Goal: Task Accomplishment & Management: Complete application form

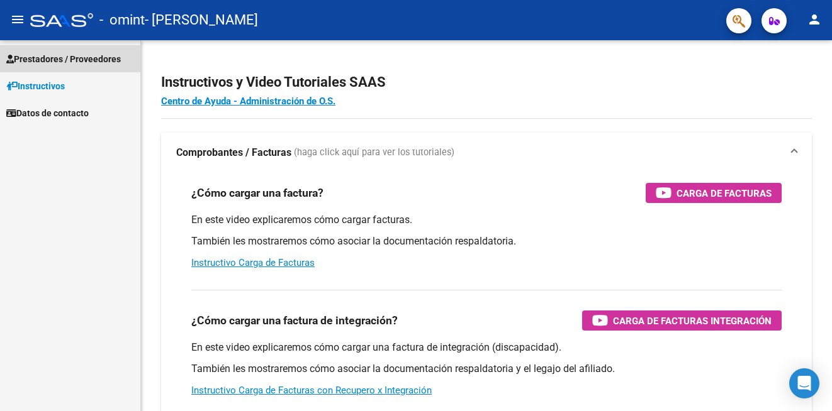
click at [69, 57] on span "Prestadores / Proveedores" at bounding box center [63, 59] width 114 height 14
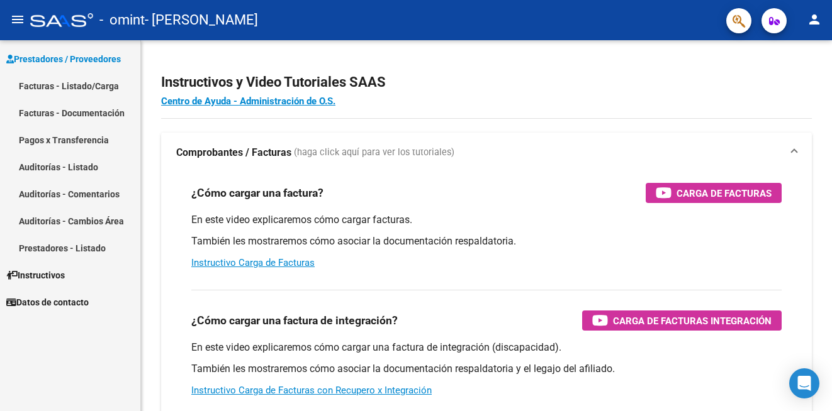
click at [72, 87] on link "Facturas - Listado/Carga" at bounding box center [70, 85] width 140 height 27
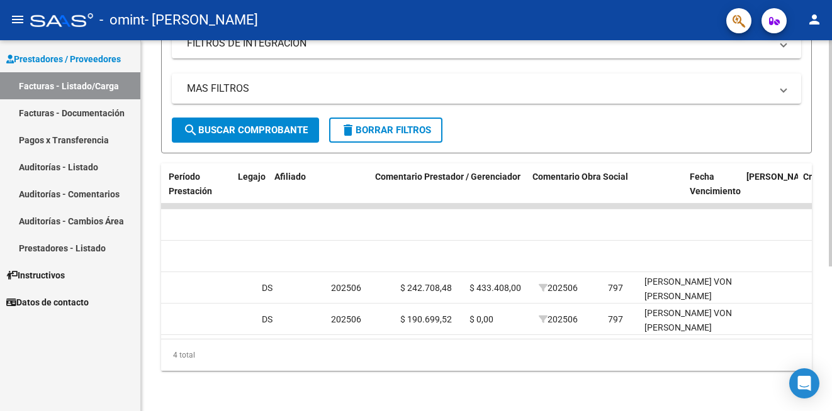
scroll to position [0, 1893]
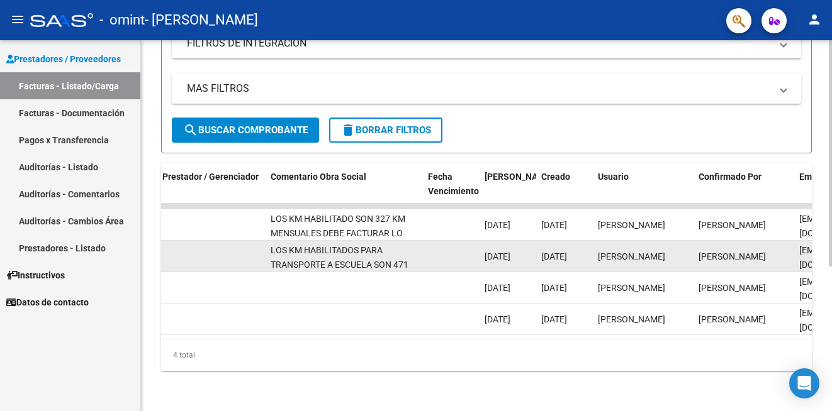
click at [447, 243] on datatable-body-cell at bounding box center [451, 256] width 57 height 31
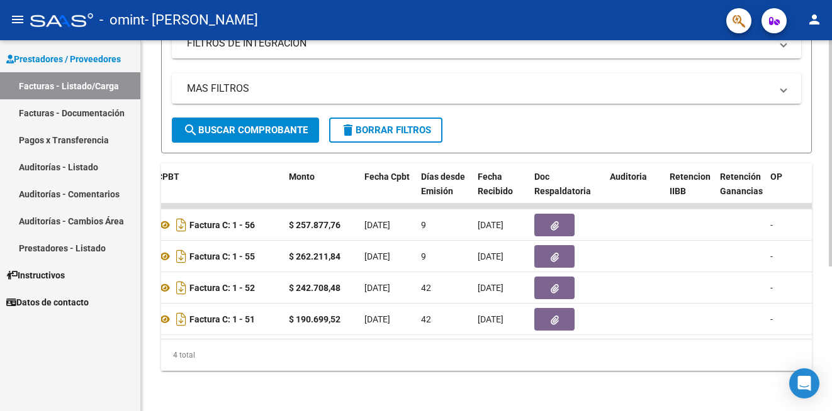
scroll to position [0, 449]
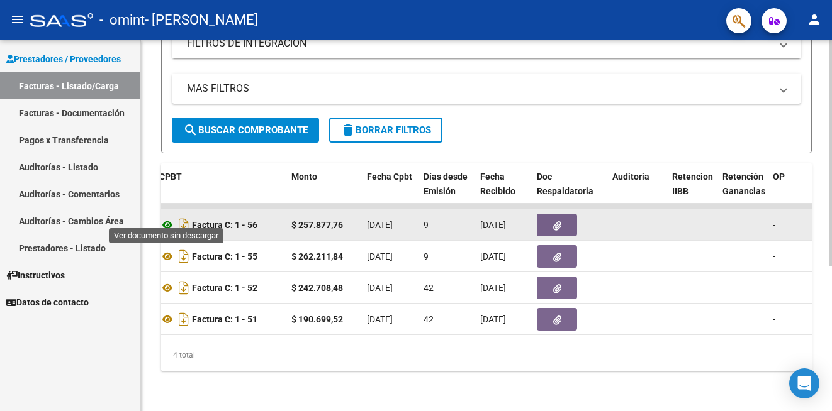
click at [165, 218] on icon at bounding box center [167, 225] width 16 height 15
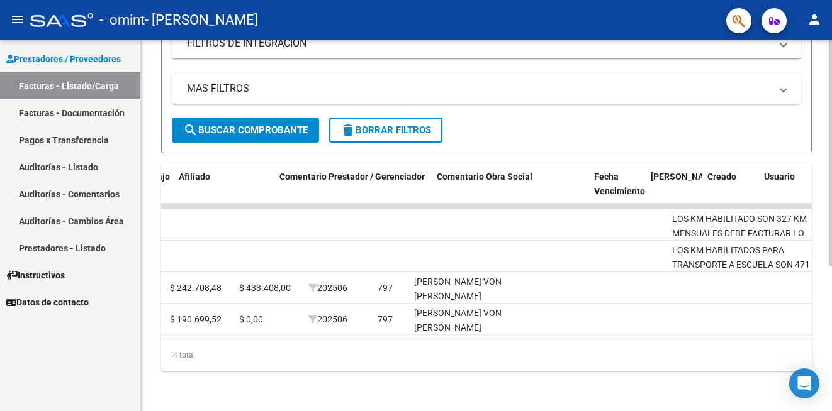
scroll to position [0, 1920]
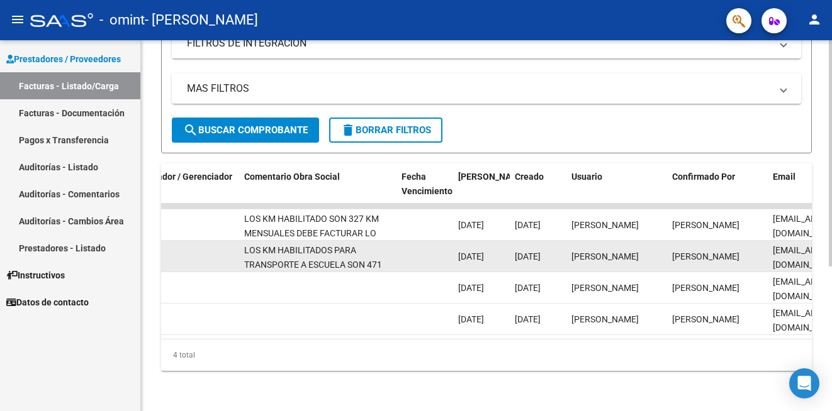
click at [420, 248] on datatable-body-cell at bounding box center [424, 256] width 57 height 31
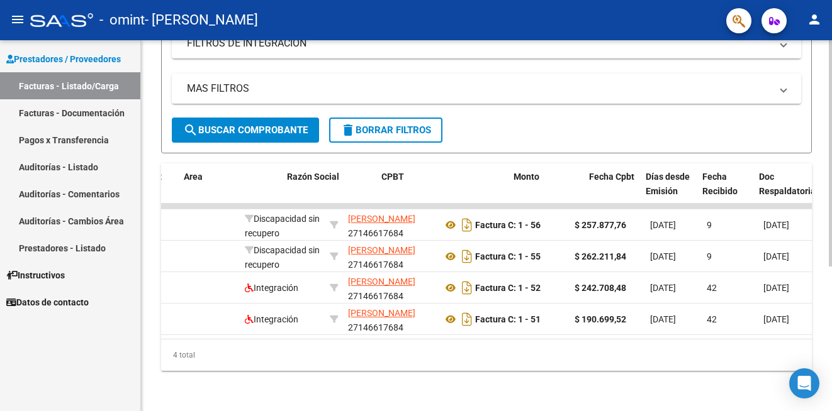
scroll to position [0, 238]
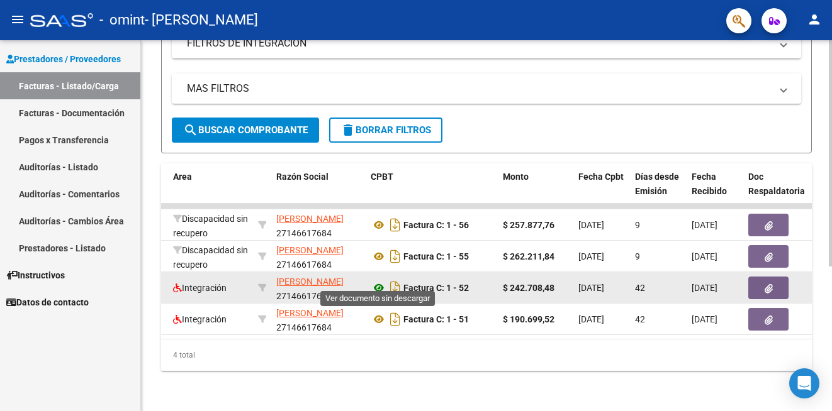
click at [377, 281] on icon at bounding box center [379, 288] width 16 height 15
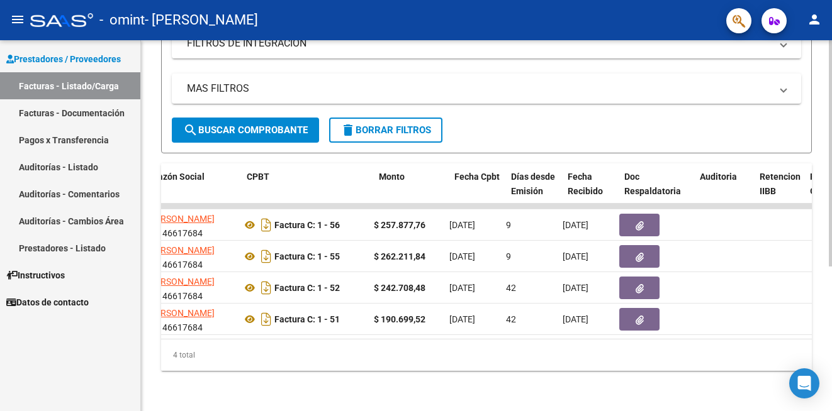
scroll to position [0, 357]
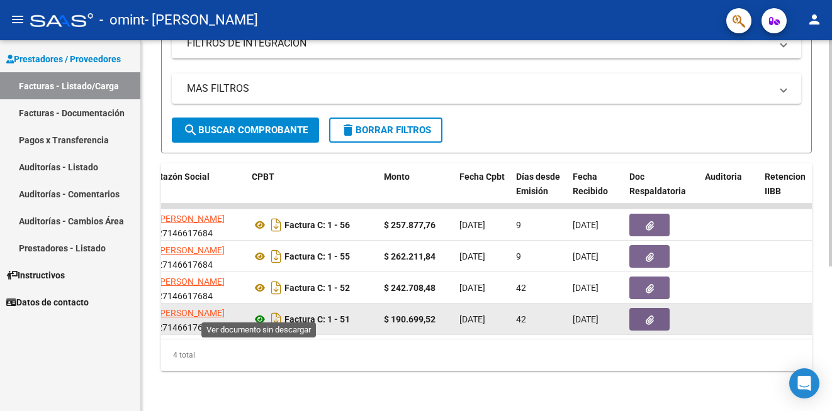
click at [260, 312] on icon at bounding box center [260, 319] width 16 height 15
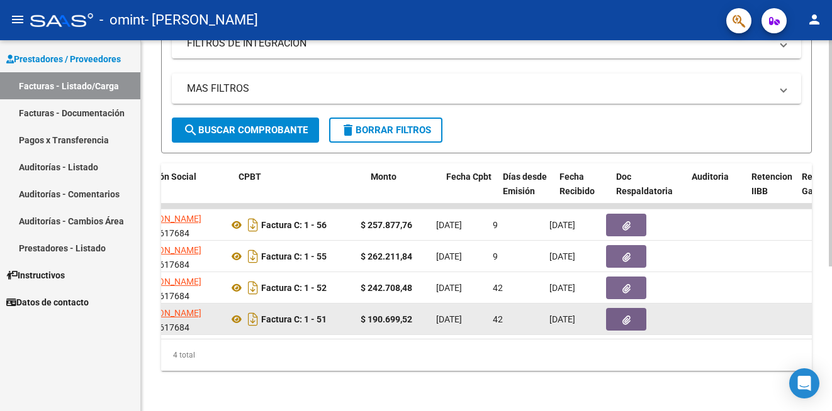
scroll to position [0, 370]
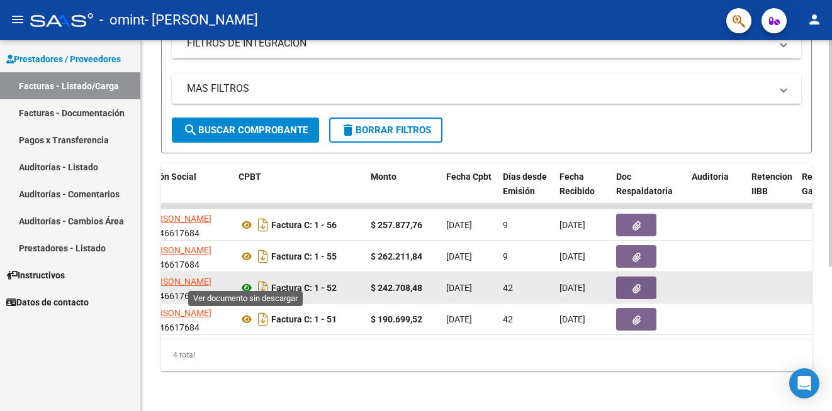
click at [248, 281] on icon at bounding box center [246, 288] width 16 height 15
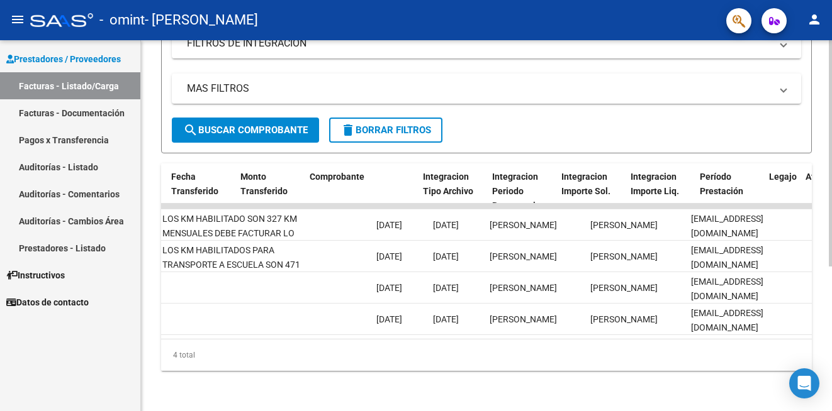
scroll to position [0, 0]
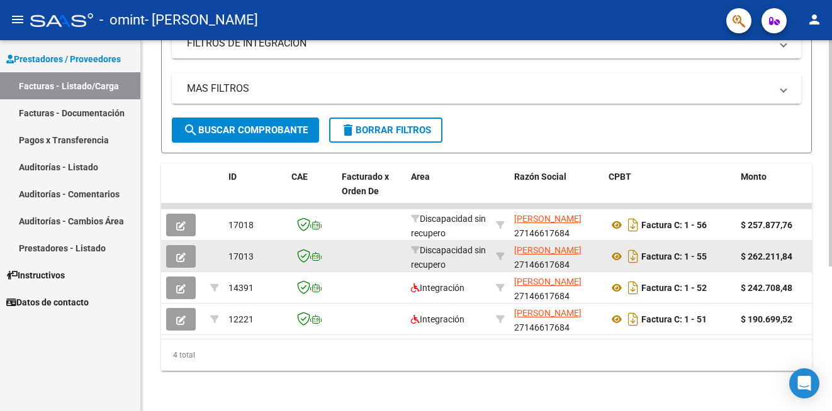
click at [180, 253] on icon "button" at bounding box center [180, 257] width 9 height 9
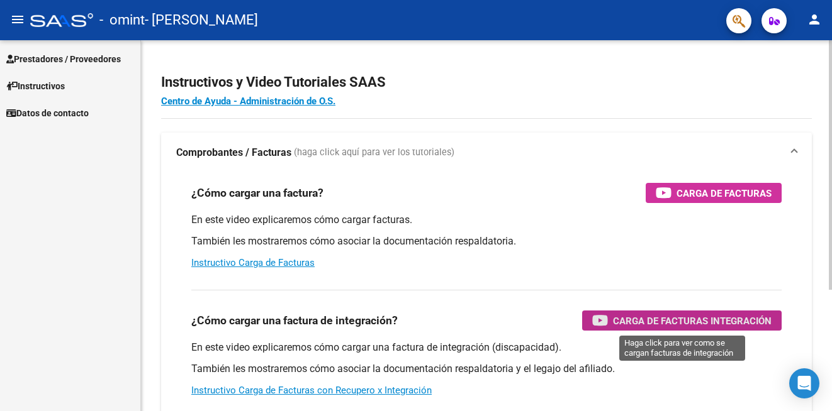
click at [691, 323] on span "Carga de Facturas Integración" at bounding box center [692, 321] width 159 height 16
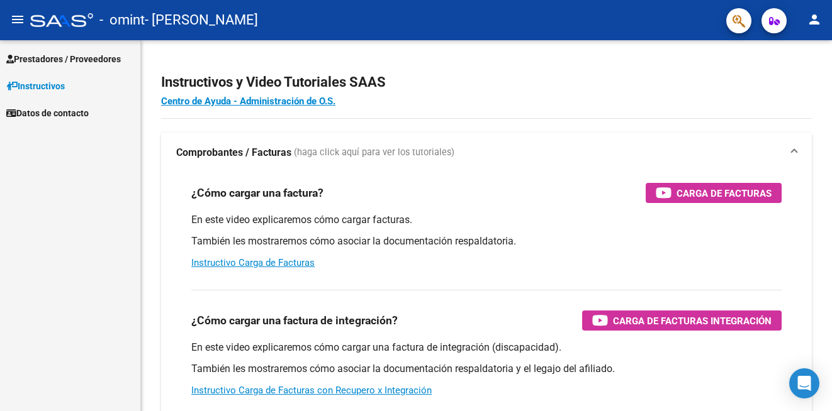
click at [76, 61] on span "Prestadores / Proveedores" at bounding box center [63, 59] width 114 height 14
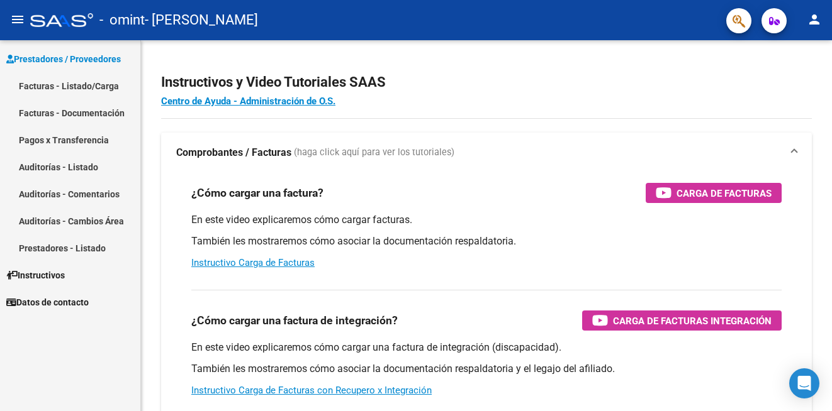
click at [69, 86] on link "Facturas - Listado/Carga" at bounding box center [70, 85] width 140 height 27
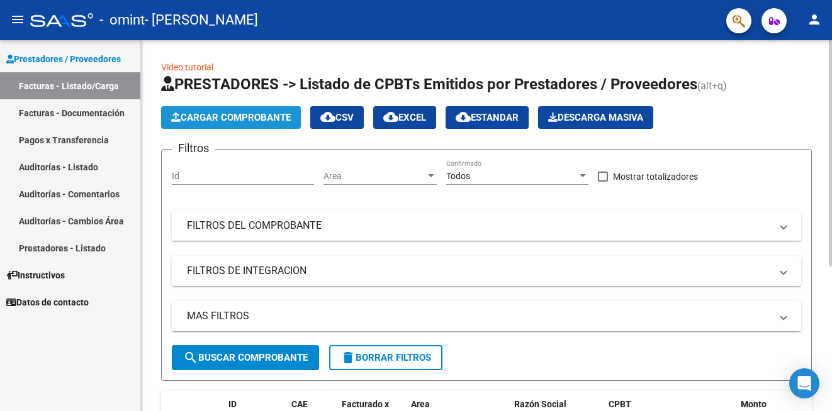
click at [237, 120] on span "Cargar Comprobante" at bounding box center [231, 117] width 120 height 11
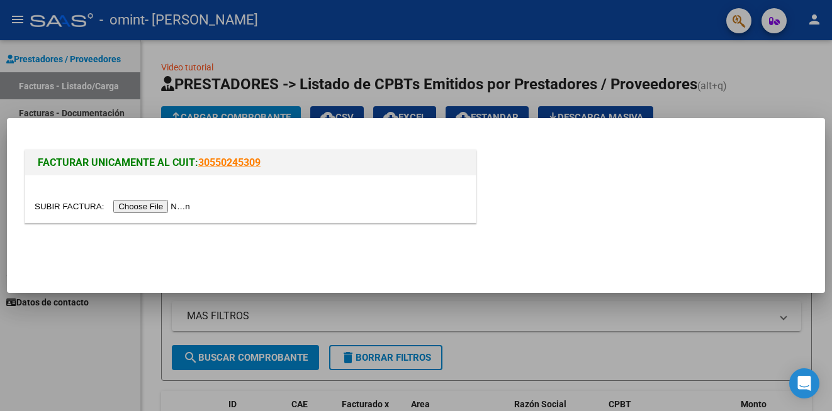
click at [162, 206] on input "file" at bounding box center [114, 206] width 159 height 13
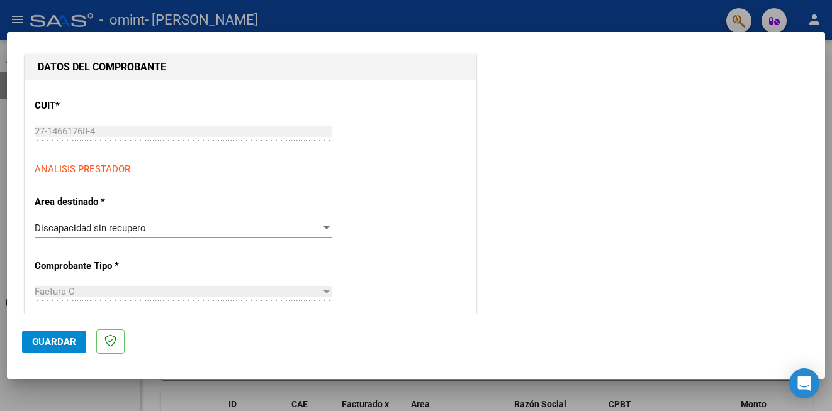
scroll to position [151, 0]
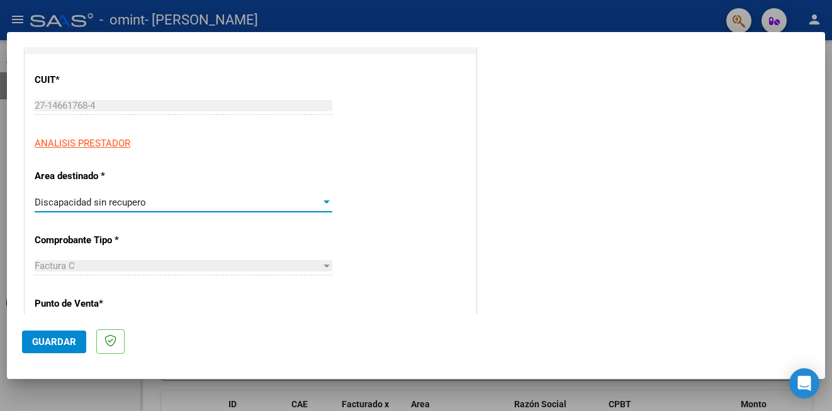
click at [160, 206] on div "Discapacidad sin recupero" at bounding box center [178, 202] width 286 height 11
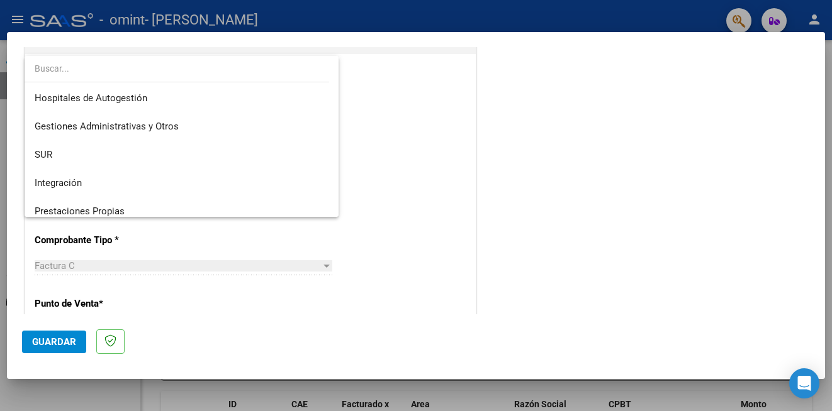
scroll to position [94, 0]
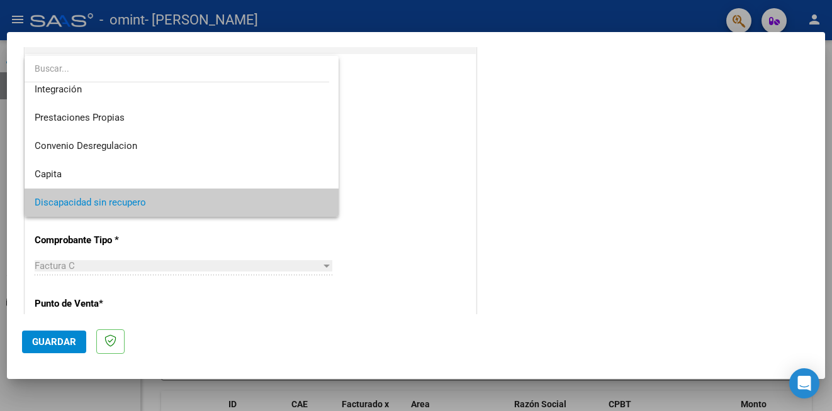
click at [160, 206] on span "Discapacidad sin recupero" at bounding box center [182, 203] width 294 height 28
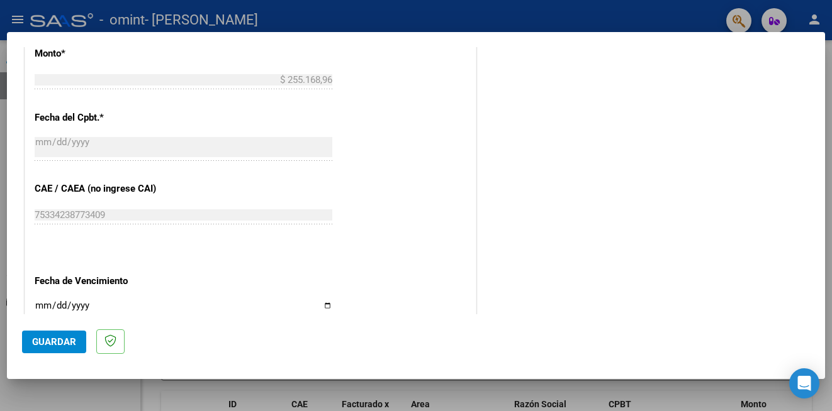
scroll to position [674, 0]
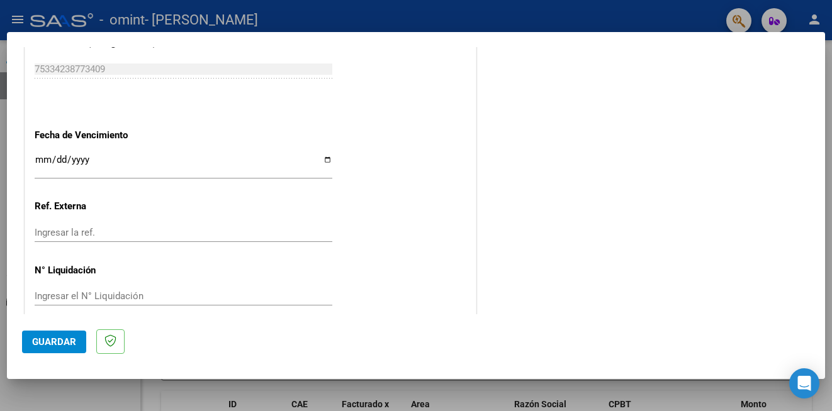
click at [53, 350] on button "Guardar" at bounding box center [54, 342] width 64 height 23
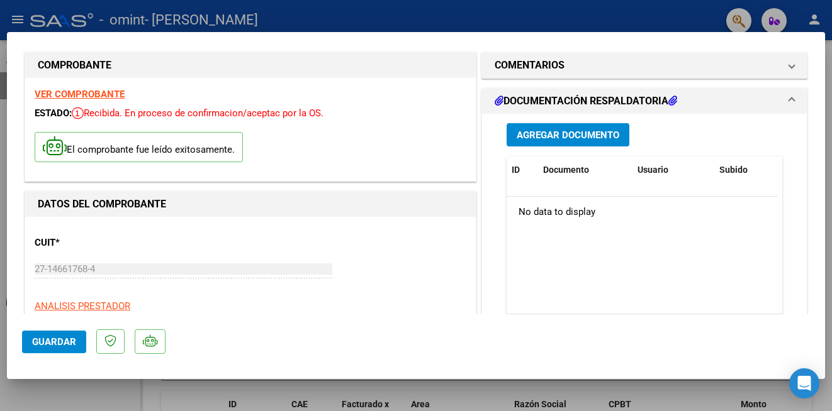
scroll to position [0, 0]
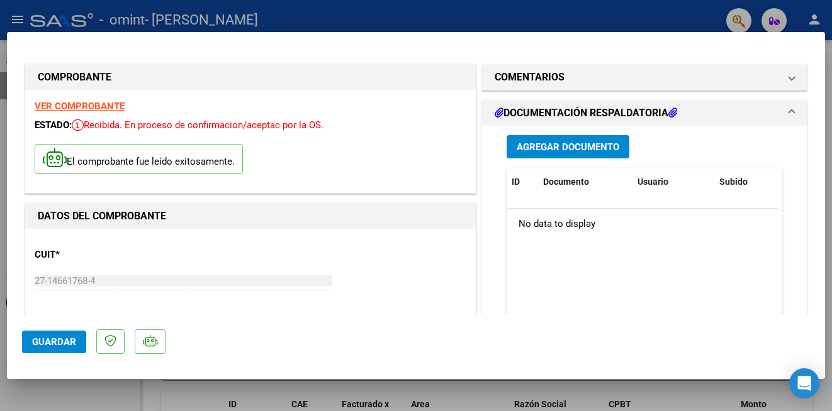
click at [563, 147] on span "Agregar Documento" at bounding box center [567, 147] width 103 height 11
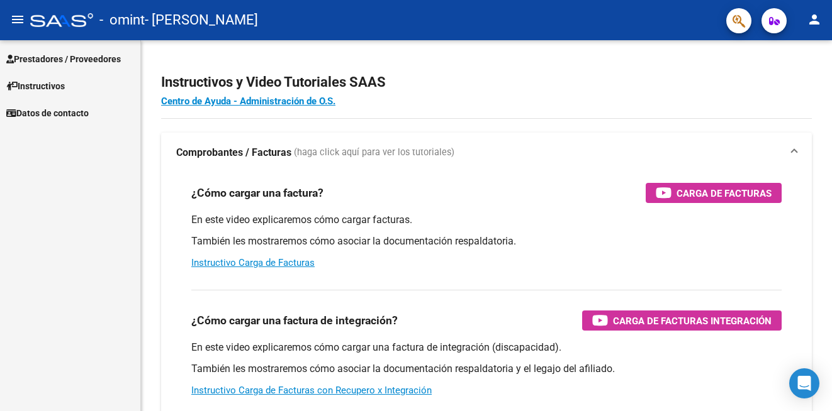
click at [65, 61] on span "Prestadores / Proveedores" at bounding box center [63, 59] width 114 height 14
click at [81, 64] on span "Prestadores / Proveedores" at bounding box center [63, 59] width 114 height 14
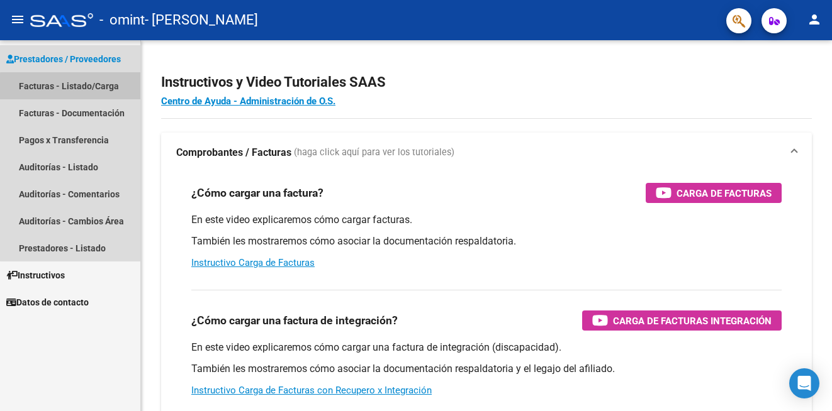
click at [92, 88] on link "Facturas - Listado/Carga" at bounding box center [70, 85] width 140 height 27
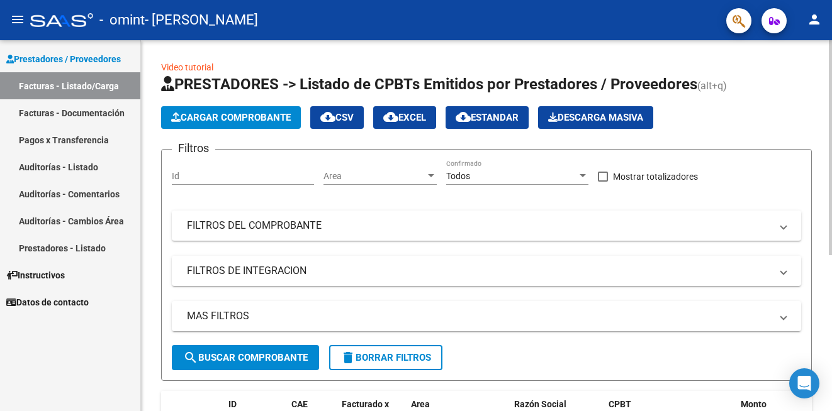
scroll to position [269, 0]
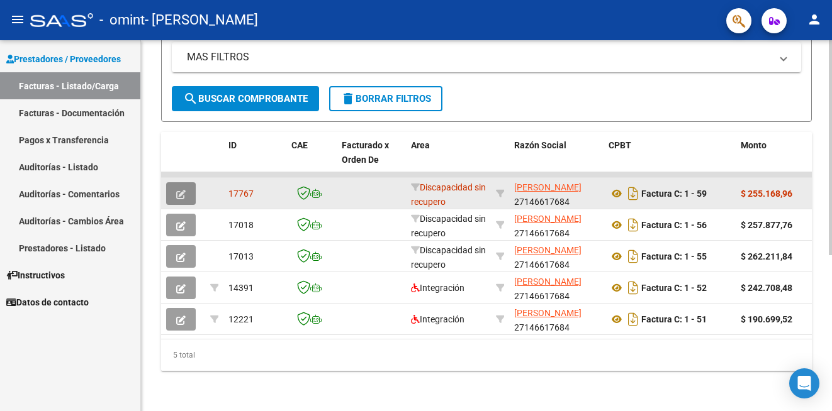
click at [184, 190] on icon "button" at bounding box center [180, 194] width 9 height 9
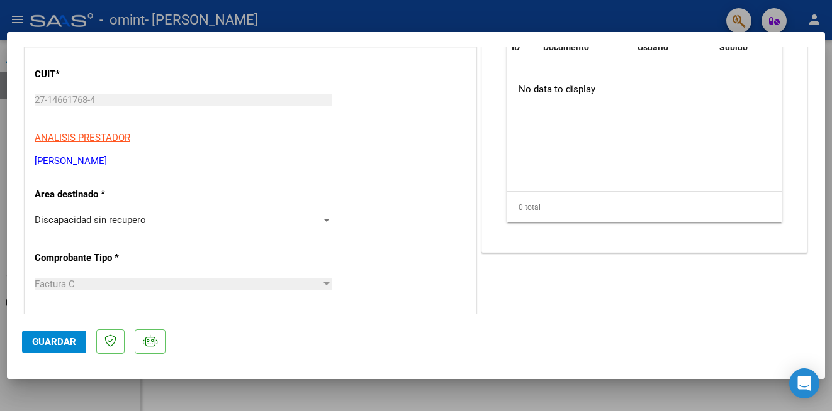
scroll to position [151, 0]
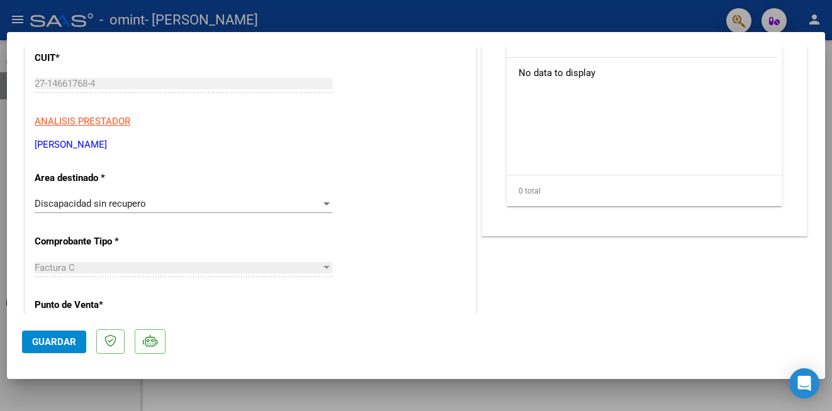
click at [135, 208] on span "Discapacidad sin recupero" at bounding box center [90, 203] width 111 height 11
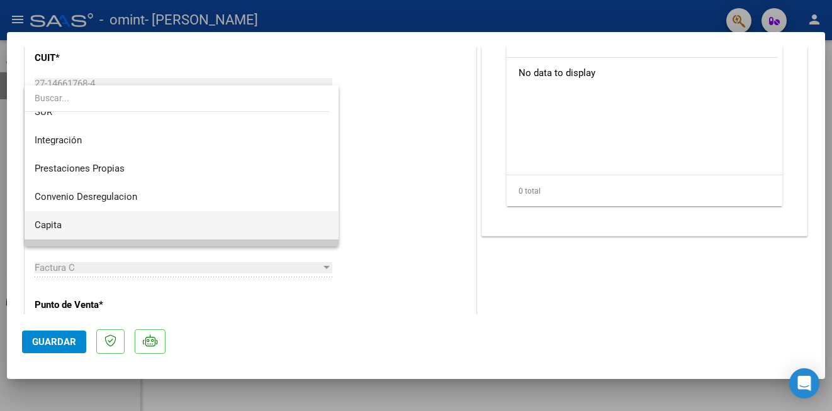
scroll to position [47, 0]
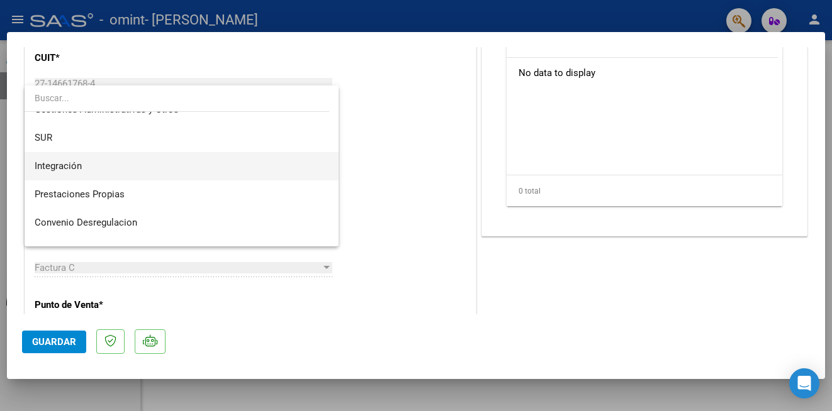
click at [70, 170] on span "Integración" at bounding box center [58, 165] width 47 height 11
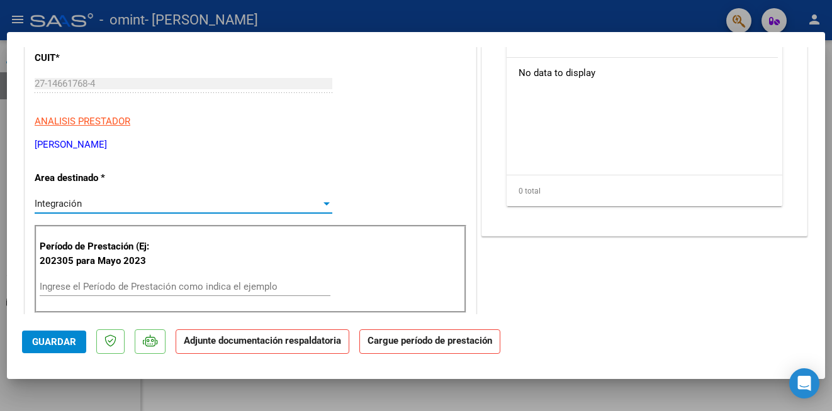
scroll to position [226, 0]
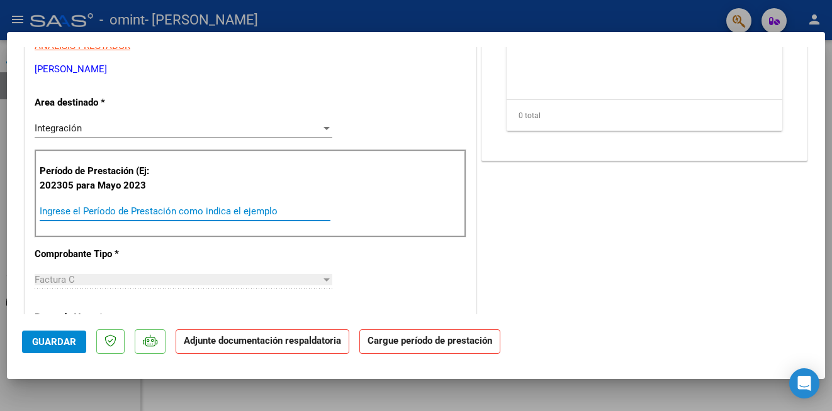
click at [170, 209] on input "Ingrese el Período de Prestación como indica el ejemplo" at bounding box center [185, 211] width 291 height 11
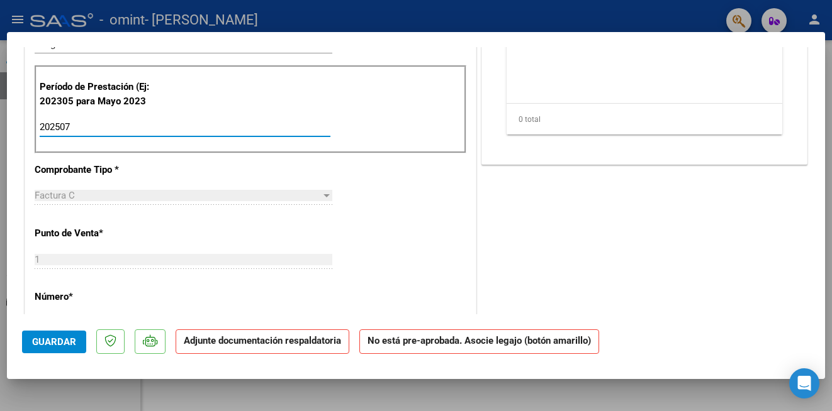
scroll to position [0, 0]
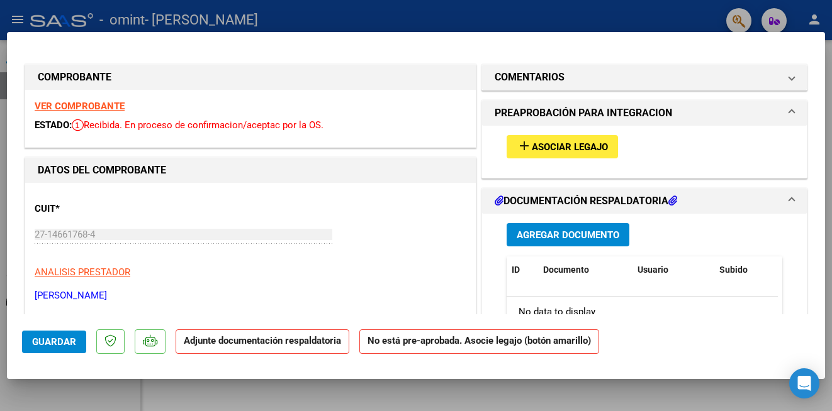
type input "202507"
click at [525, 149] on mat-icon "add" at bounding box center [523, 145] width 15 height 15
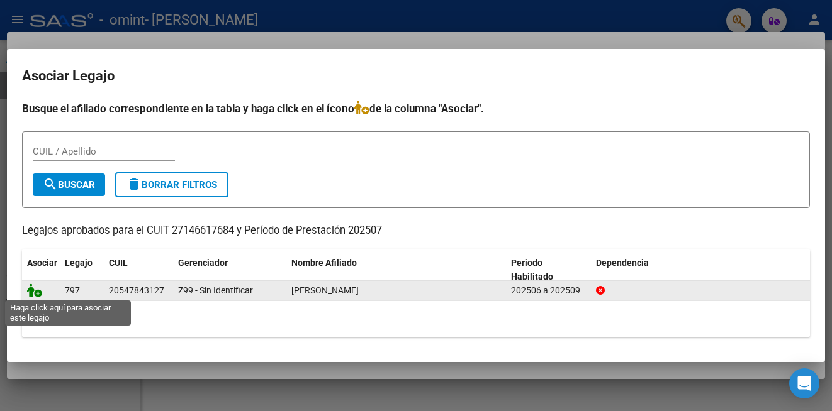
click at [30, 291] on icon at bounding box center [34, 291] width 15 height 14
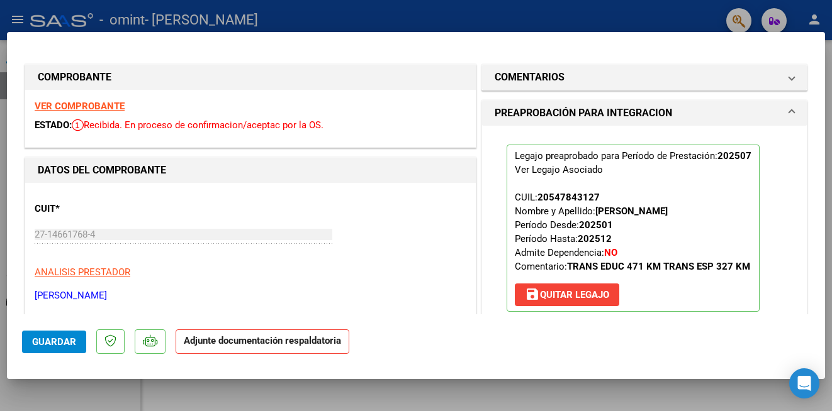
scroll to position [75, 0]
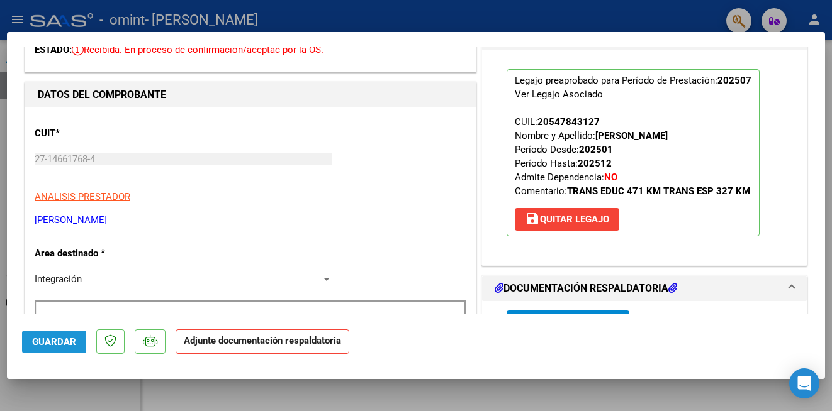
click at [70, 345] on span "Guardar" at bounding box center [54, 342] width 44 height 11
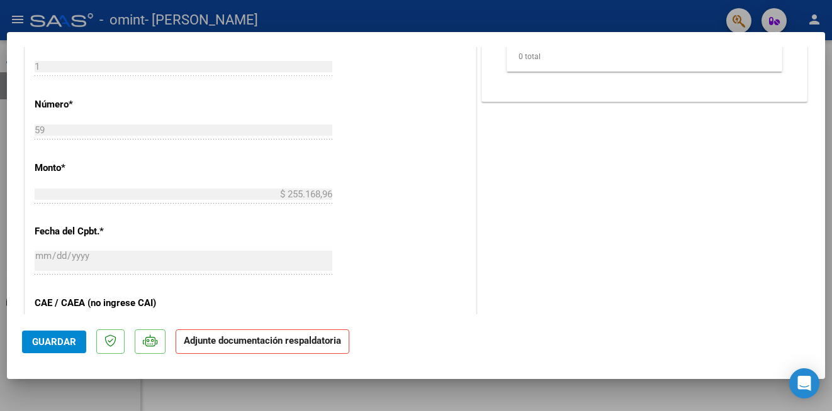
scroll to position [679, 0]
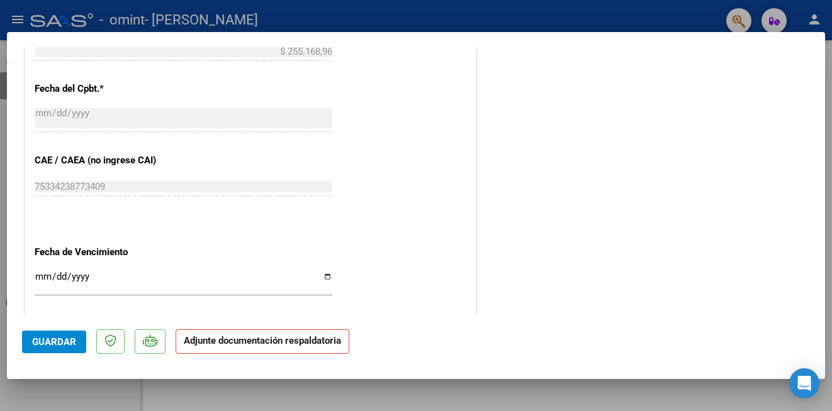
click at [70, 338] on span "Guardar" at bounding box center [54, 342] width 44 height 11
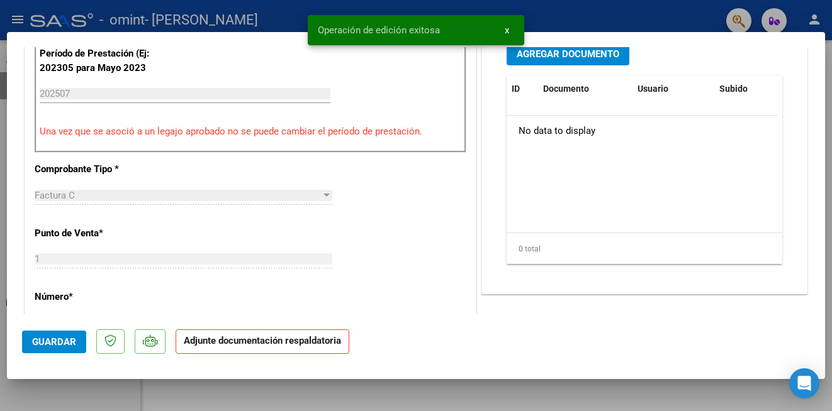
scroll to position [0, 0]
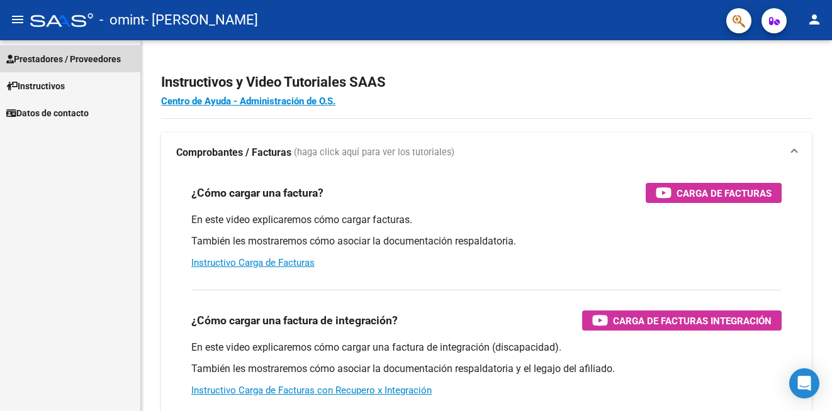
click at [69, 58] on span "Prestadores / Proveedores" at bounding box center [63, 59] width 114 height 14
click at [36, 60] on span "Prestadores / Proveedores" at bounding box center [63, 59] width 114 height 14
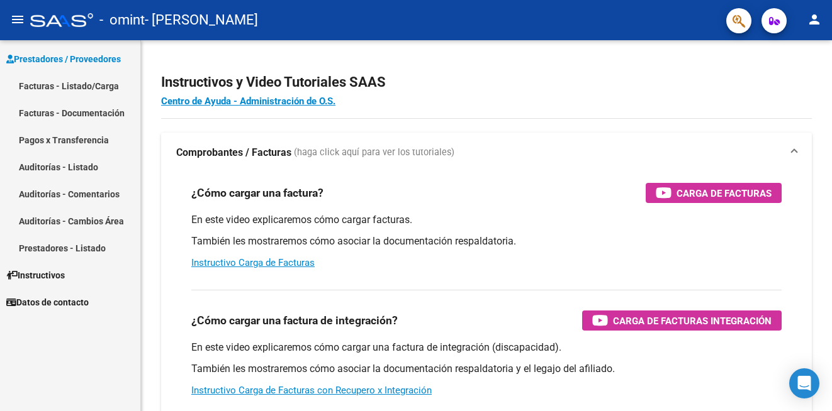
click at [47, 87] on link "Facturas - Listado/Carga" at bounding box center [70, 85] width 140 height 27
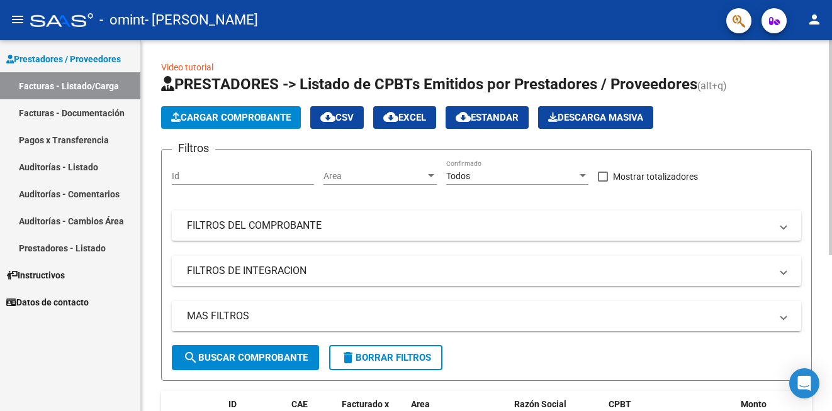
click at [231, 118] on span "Cargar Comprobante" at bounding box center [231, 117] width 120 height 11
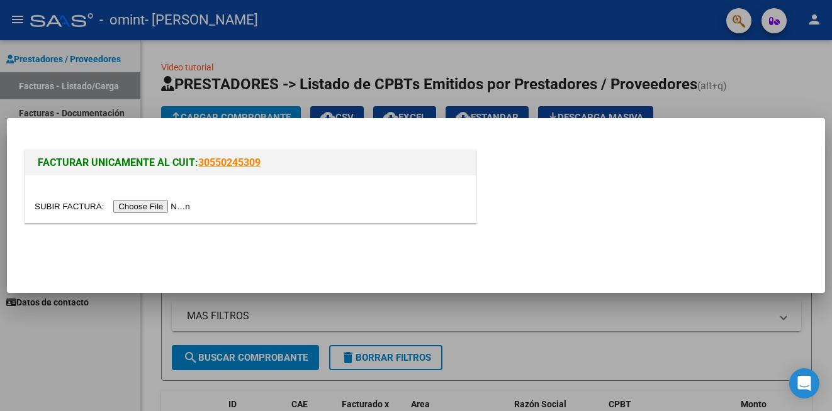
click at [174, 209] on input "file" at bounding box center [114, 206] width 159 height 13
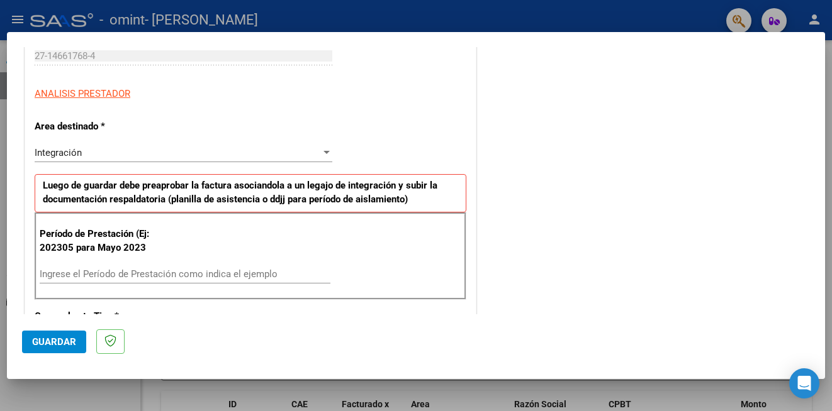
scroll to position [226, 0]
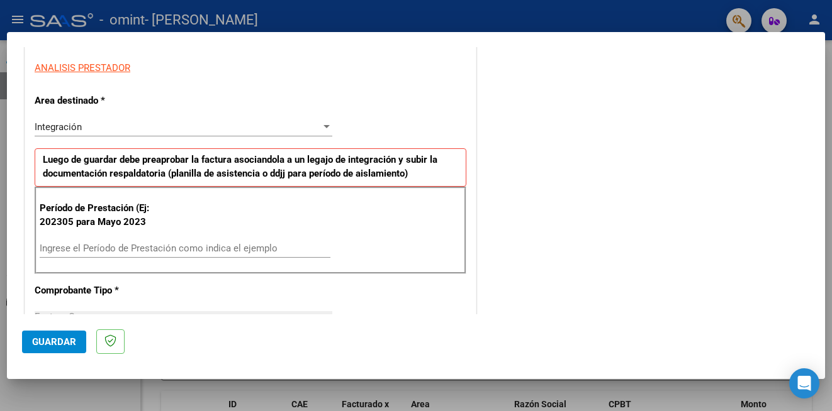
click at [112, 248] on input "Ingrese el Período de Prestación como indica el ejemplo" at bounding box center [185, 248] width 291 height 11
type input "202507"
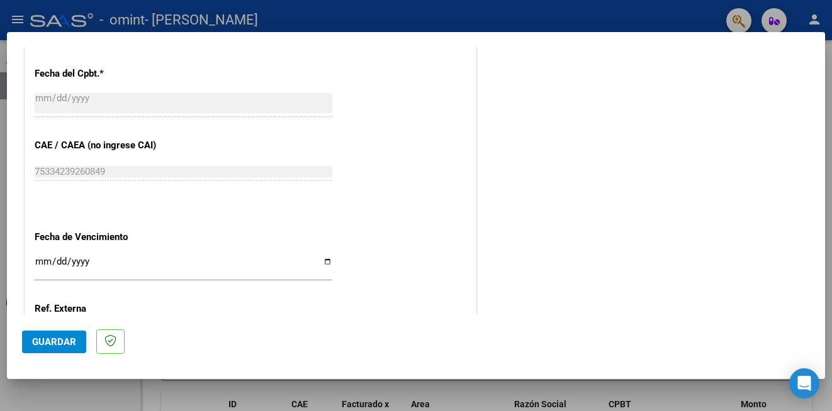
scroll to position [801, 0]
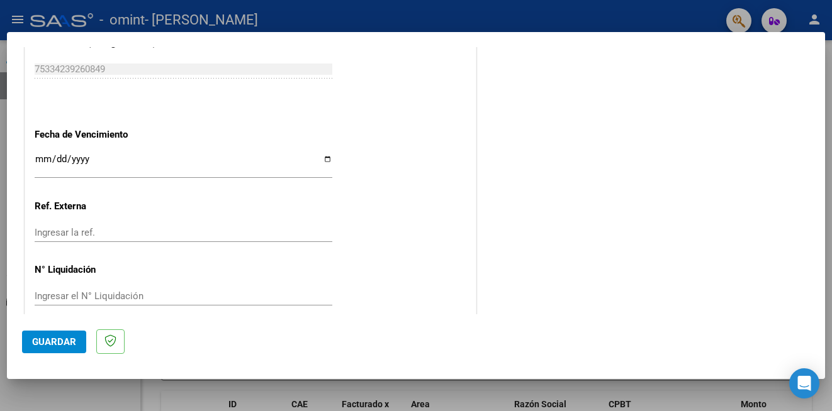
click at [54, 348] on button "Guardar" at bounding box center [54, 342] width 64 height 23
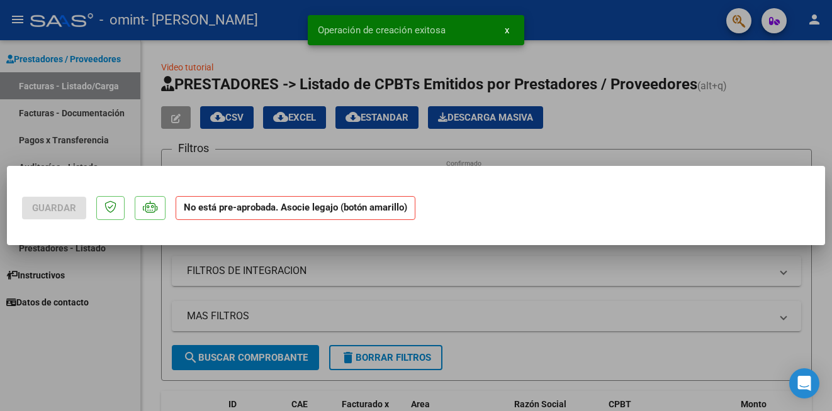
scroll to position [0, 0]
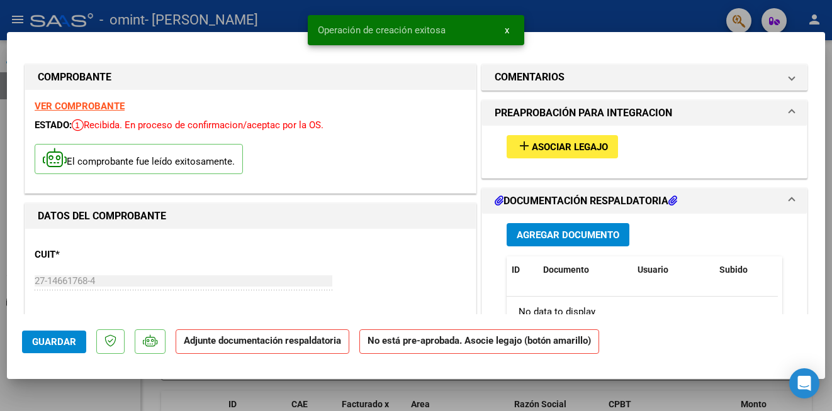
click at [532, 147] on span "Asociar Legajo" at bounding box center [570, 147] width 76 height 11
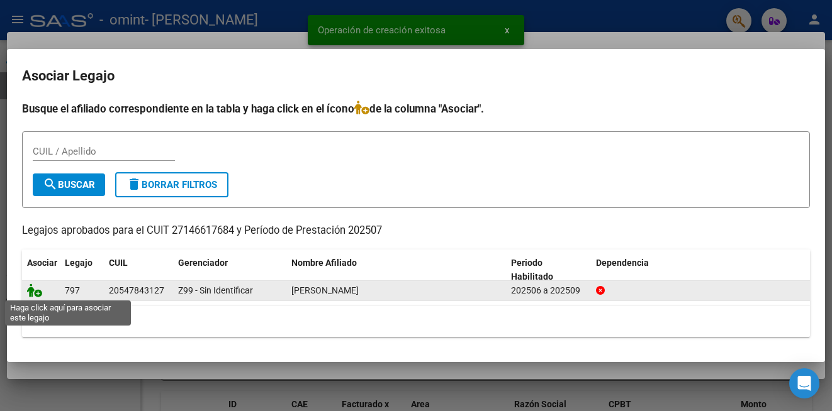
click at [31, 290] on icon at bounding box center [34, 291] width 15 height 14
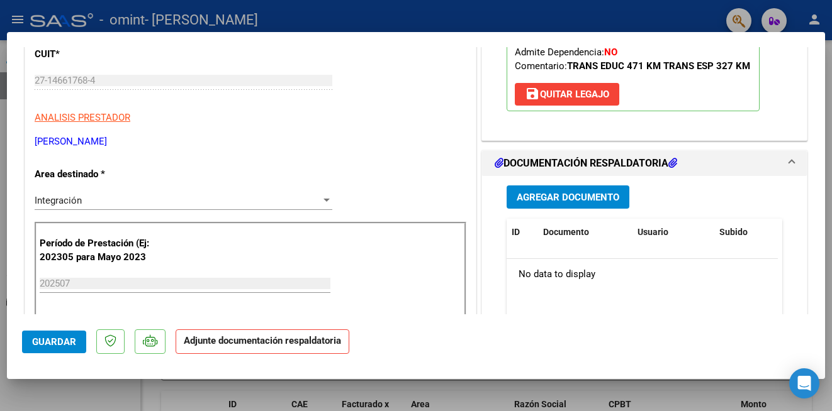
scroll to position [226, 0]
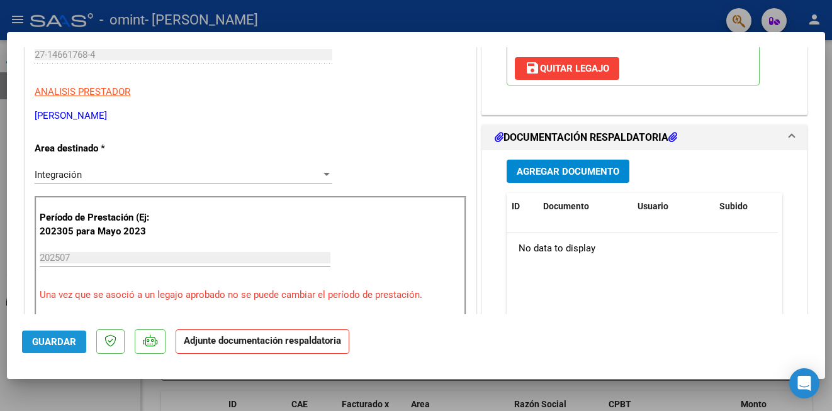
click at [57, 343] on span "Guardar" at bounding box center [54, 342] width 44 height 11
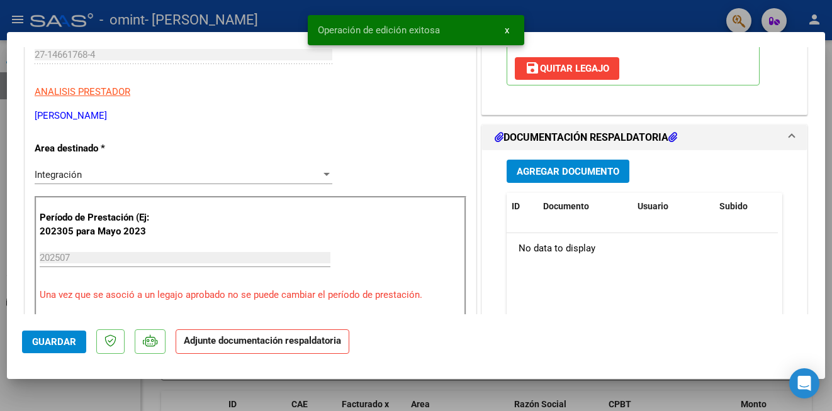
scroll to position [0, 0]
